Goal: Navigation & Orientation: Find specific page/section

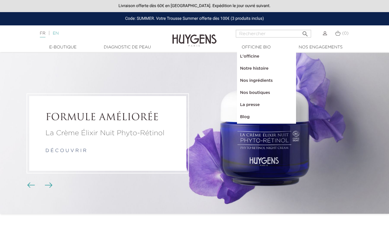
click at [58, 33] on link "EN" at bounding box center [56, 33] width 6 height 4
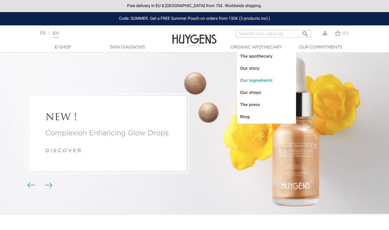
click at [246, 75] on link "Our ingredients" at bounding box center [266, 81] width 59 height 12
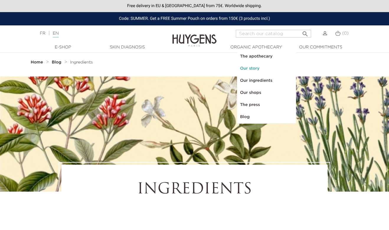
click at [252, 69] on link "Our story" at bounding box center [266, 69] width 59 height 12
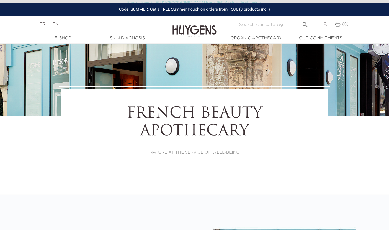
select select "FR"
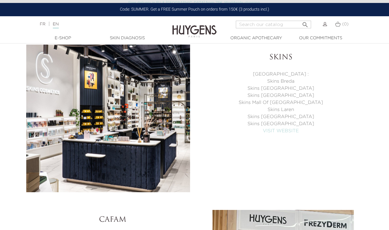
scroll to position [1981, 0]
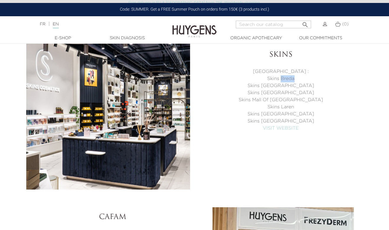
drag, startPoint x: 294, startPoint y: 78, endPoint x: 281, endPoint y: 76, distance: 13.0
click at [281, 76] on p "Skins Breda" at bounding box center [281, 78] width 164 height 7
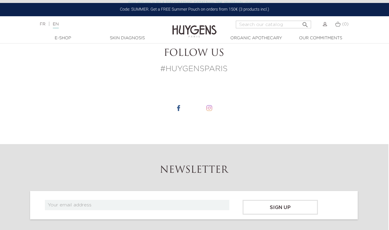
scroll to position [2801, 1]
click at [211, 107] on img at bounding box center [209, 108] width 6 height 6
